Goal: Register for event/course

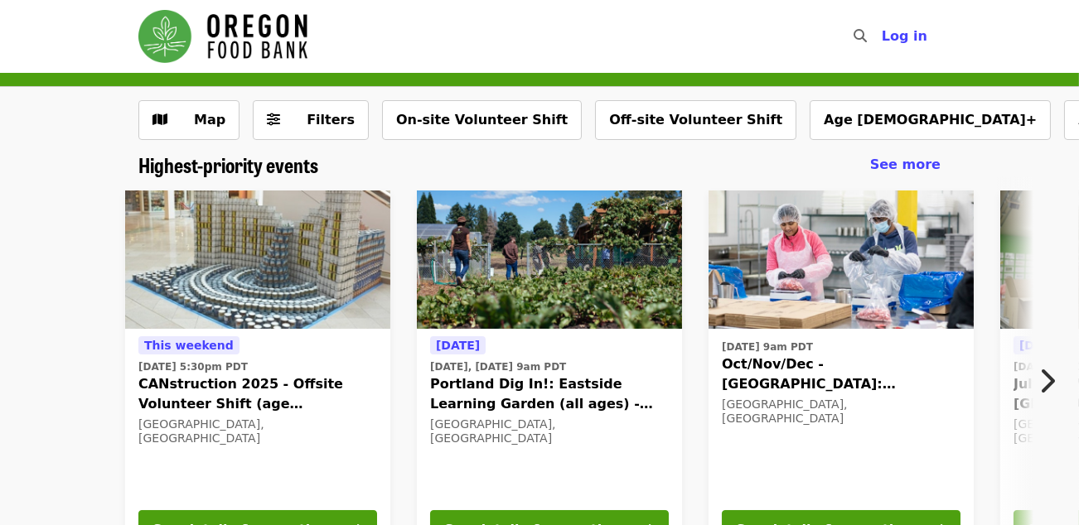
click at [1050, 384] on icon "chevron-right icon" at bounding box center [1046, 380] width 17 height 31
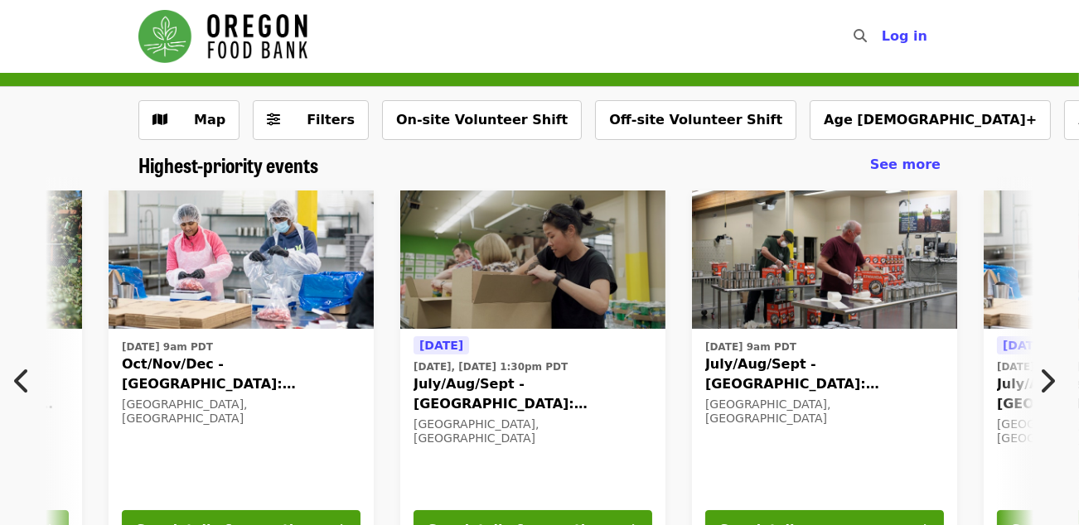
click at [1050, 384] on icon "chevron-right icon" at bounding box center [1046, 380] width 17 height 31
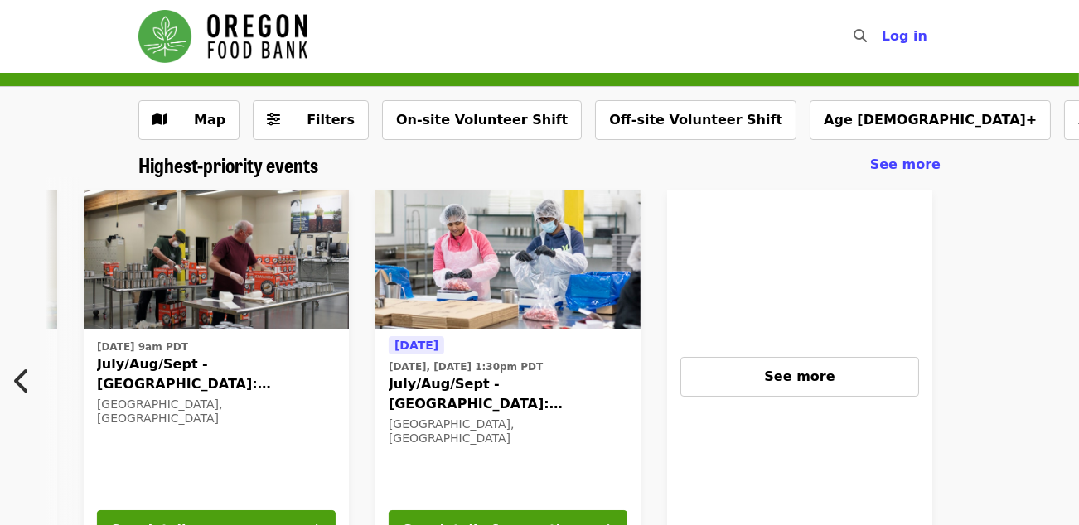
scroll to position [0, 1308]
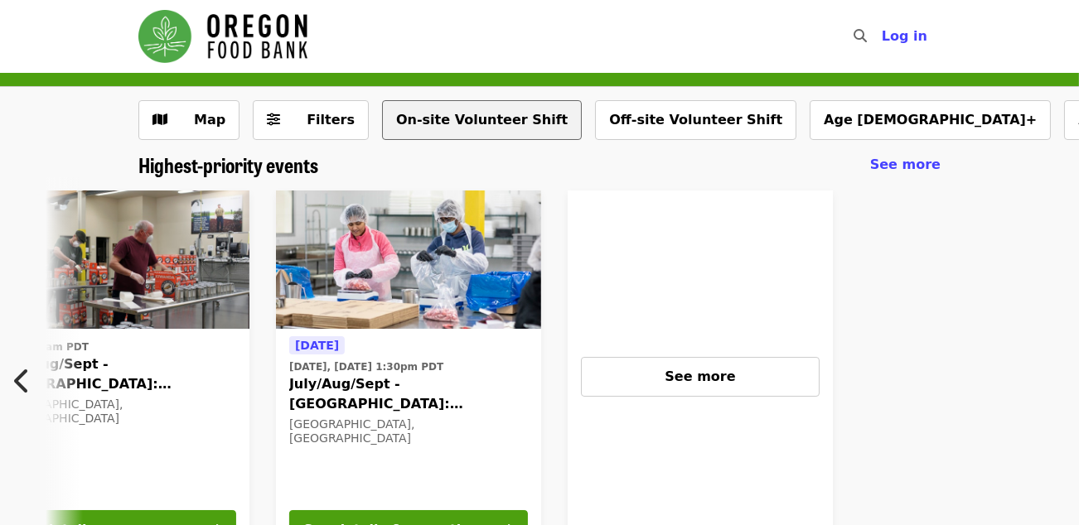
click at [406, 126] on button "On-site Volunteer Shift" at bounding box center [482, 120] width 200 height 40
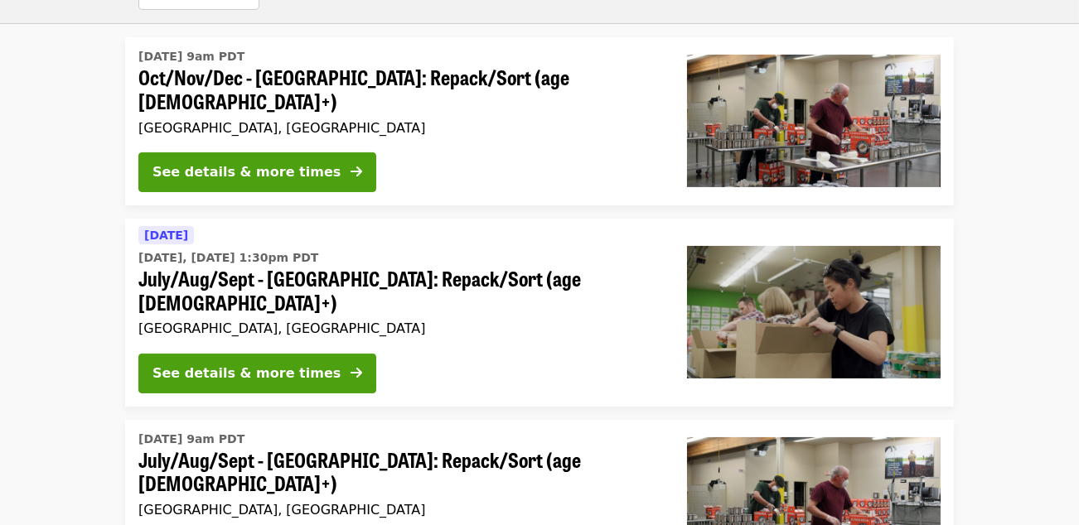
scroll to position [1160, 0]
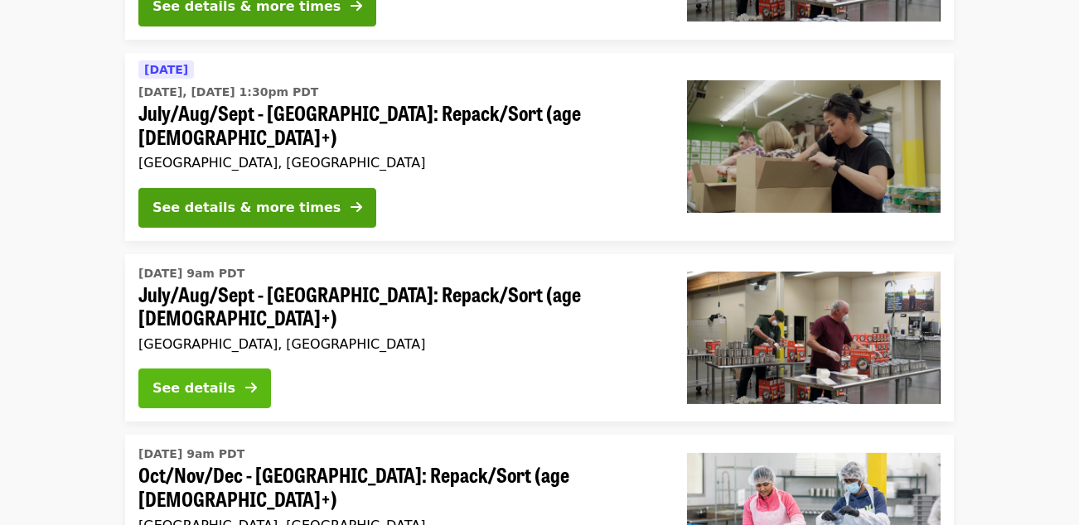
click at [239, 369] on button "See details" at bounding box center [204, 389] width 133 height 40
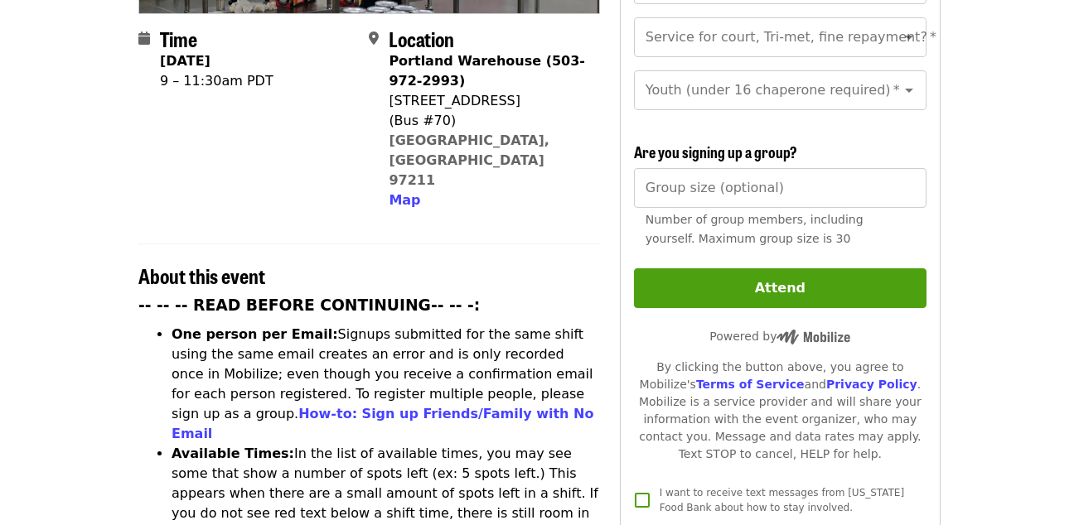
scroll to position [497, 0]
